Goal: Navigation & Orientation: Find specific page/section

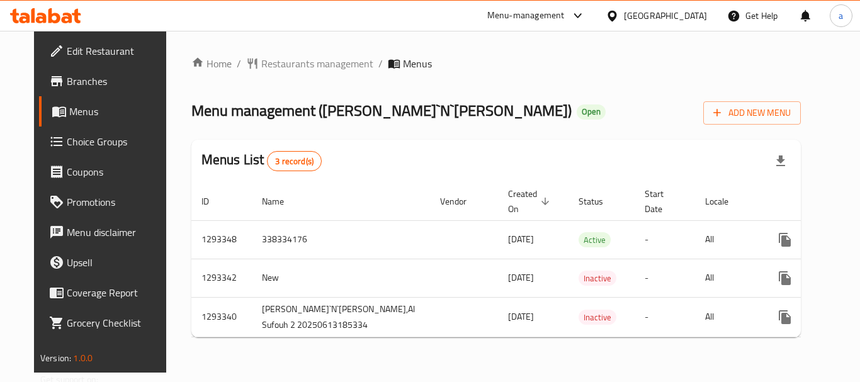
click at [644, 15] on div "[GEOGRAPHIC_DATA]" at bounding box center [665, 16] width 83 height 14
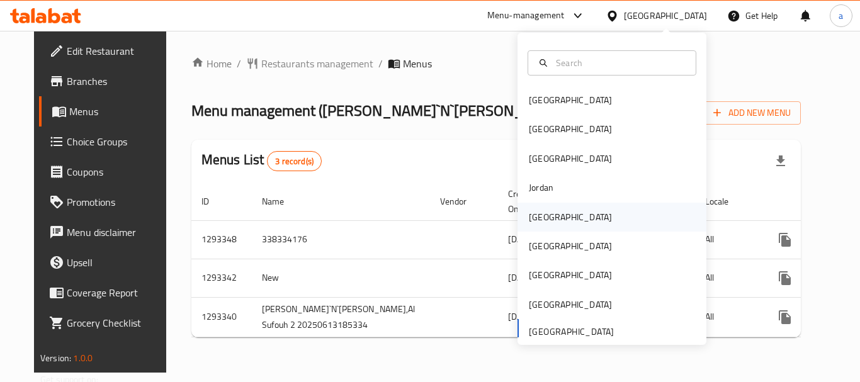
click at [545, 219] on div "[GEOGRAPHIC_DATA]" at bounding box center [570, 217] width 83 height 14
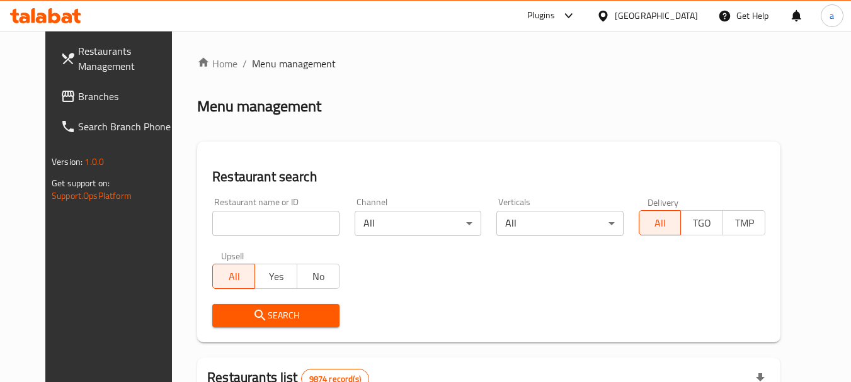
click at [55, 97] on div at bounding box center [425, 191] width 851 height 382
click at [78, 97] on span "Branches" at bounding box center [127, 96] width 99 height 15
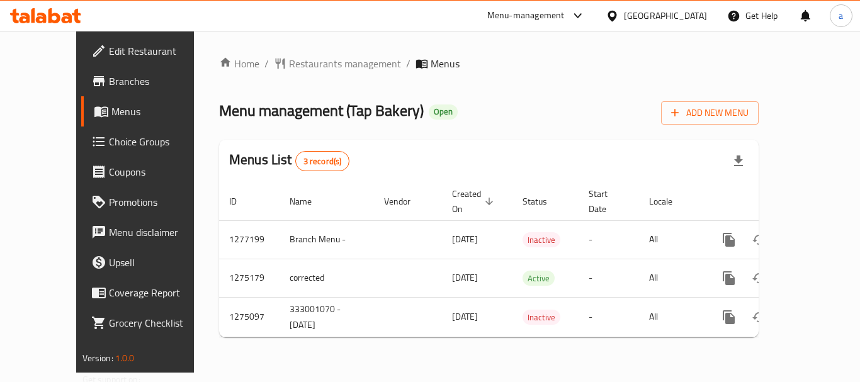
click at [691, 14] on div "[GEOGRAPHIC_DATA]" at bounding box center [665, 16] width 83 height 14
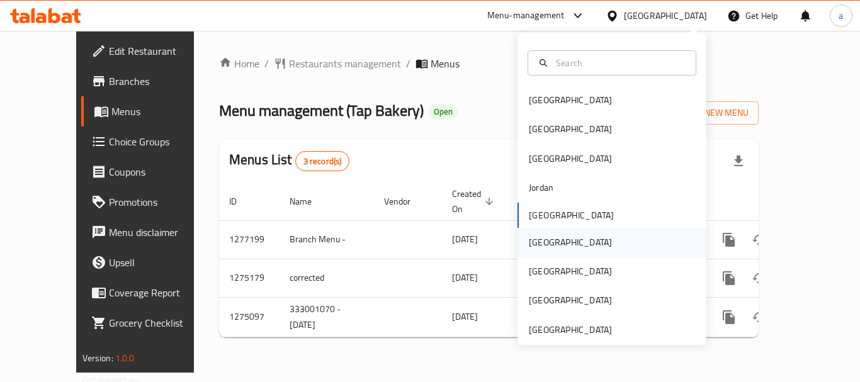
click at [555, 243] on div "[GEOGRAPHIC_DATA]" at bounding box center [612, 242] width 189 height 29
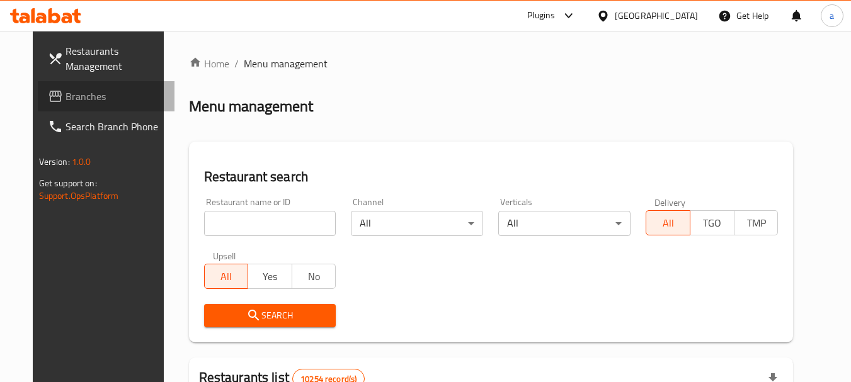
click at [66, 97] on span "Branches" at bounding box center [114, 96] width 99 height 15
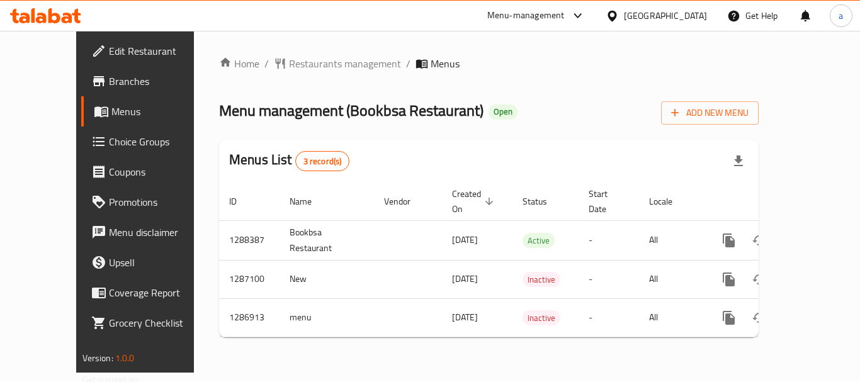
click at [624, 15] on div at bounding box center [615, 16] width 18 height 14
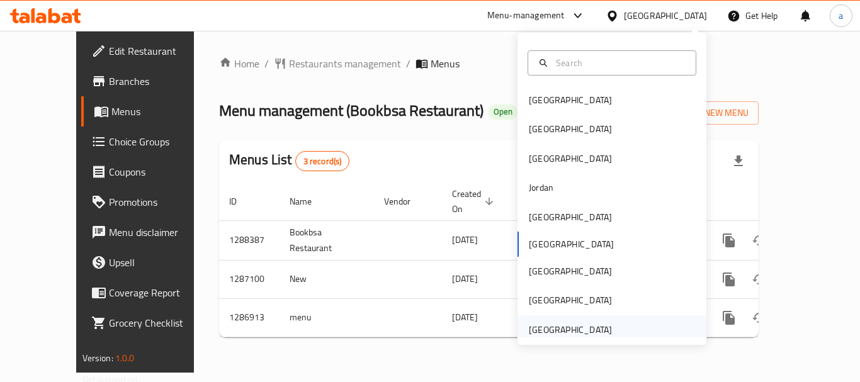
click at [557, 332] on div "[GEOGRAPHIC_DATA]" at bounding box center [570, 330] width 83 height 14
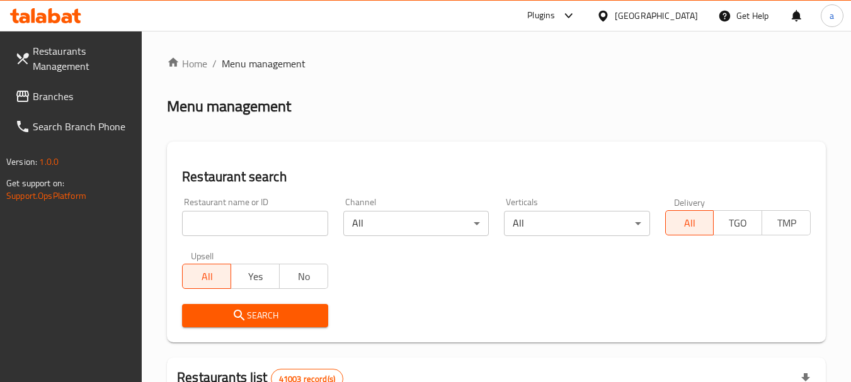
click at [59, 96] on span "Branches" at bounding box center [82, 96] width 99 height 15
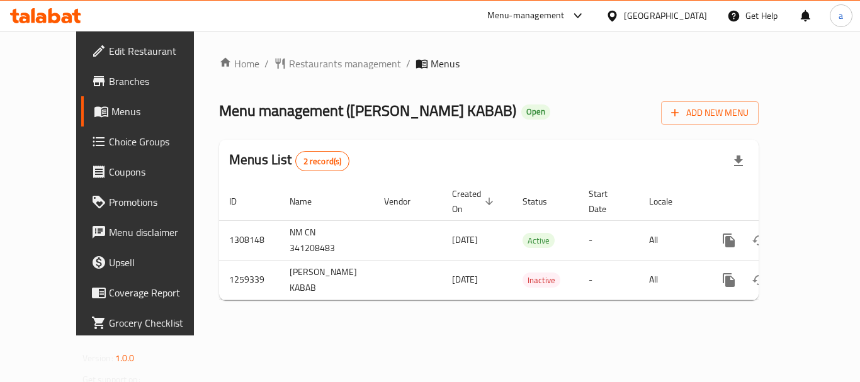
click at [658, 18] on div "[GEOGRAPHIC_DATA]" at bounding box center [665, 16] width 83 height 14
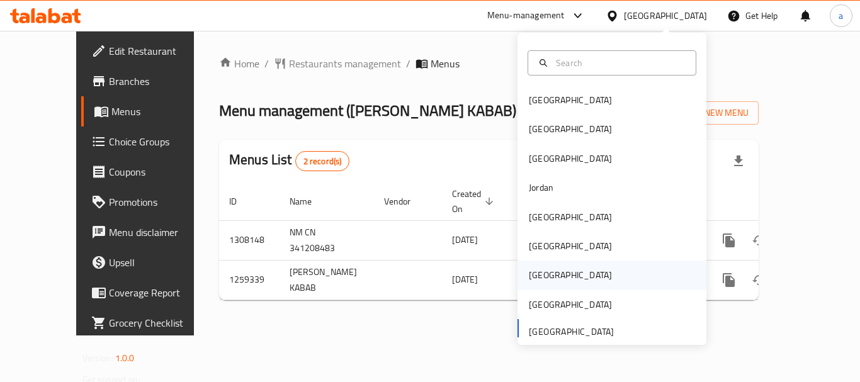
click at [552, 270] on div "[GEOGRAPHIC_DATA]" at bounding box center [612, 275] width 189 height 29
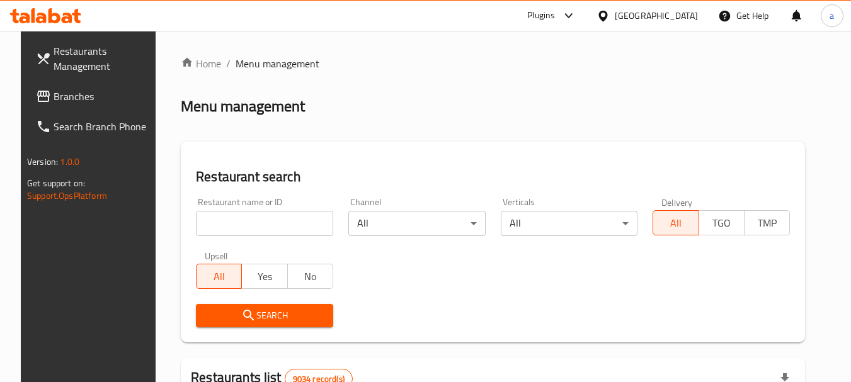
click at [615, 12] on div at bounding box center [605, 16] width 18 height 14
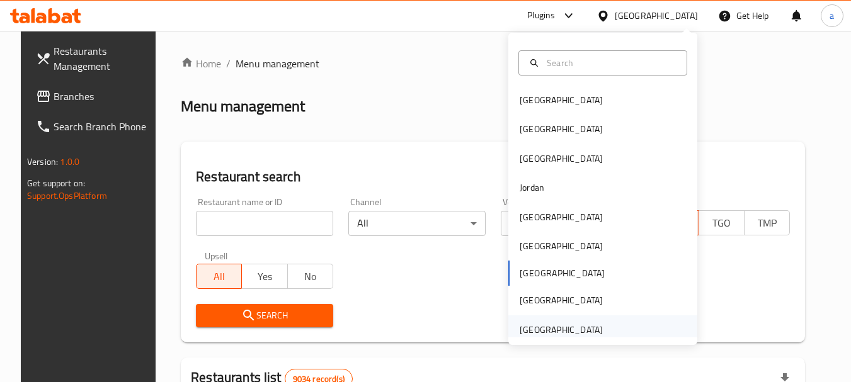
click at [565, 334] on div "[GEOGRAPHIC_DATA]" at bounding box center [561, 330] width 83 height 14
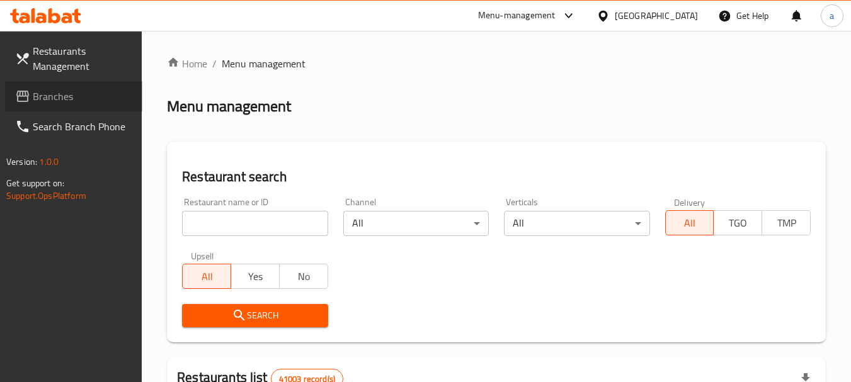
click at [69, 93] on span "Branches" at bounding box center [82, 96] width 99 height 15
